Goal: Find specific page/section

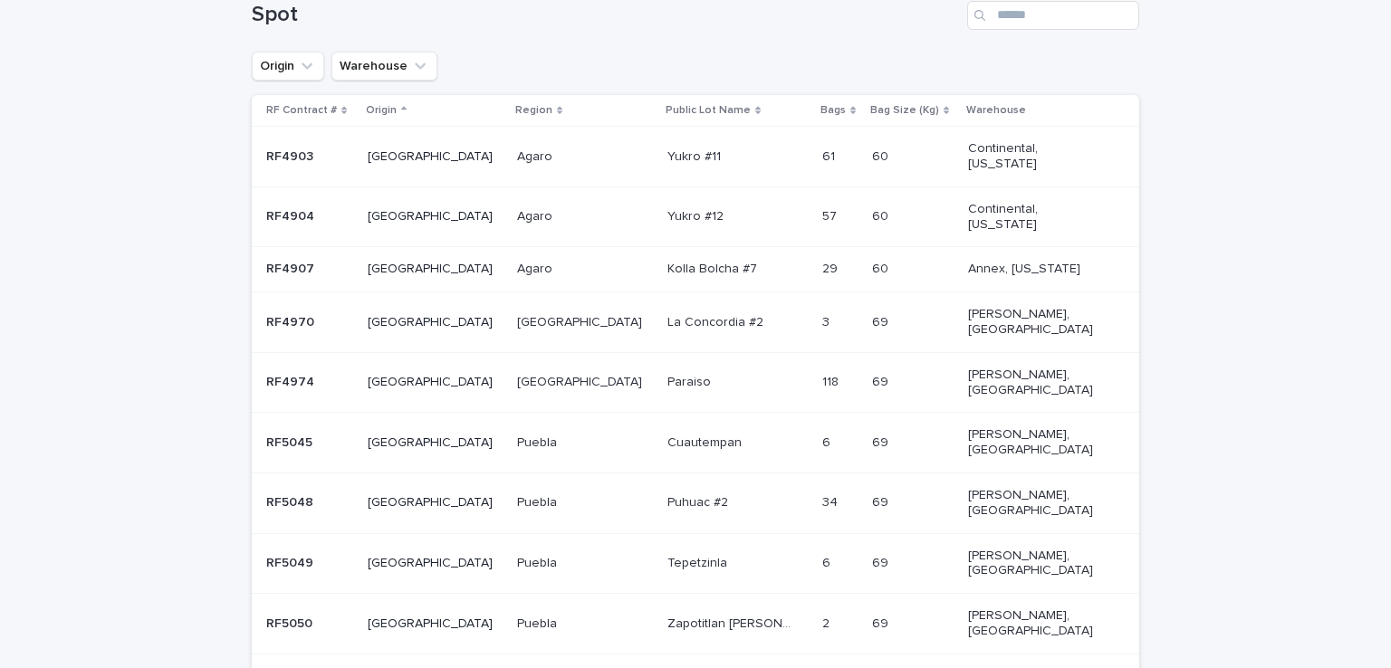
scroll to position [410, 0]
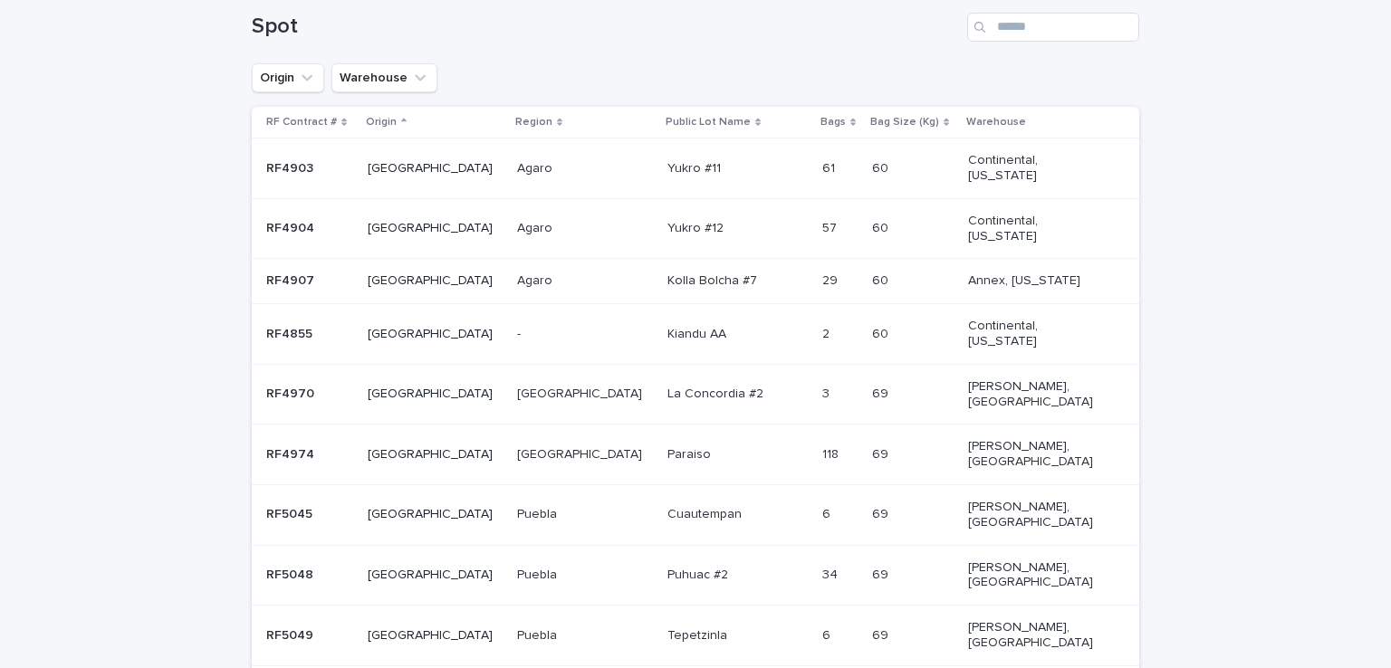
scroll to position [303, 0]
